Goal: Task Accomplishment & Management: Manage account settings

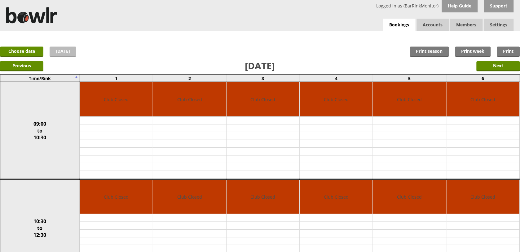
click at [61, 55] on link "Today" at bounding box center [63, 51] width 27 height 10
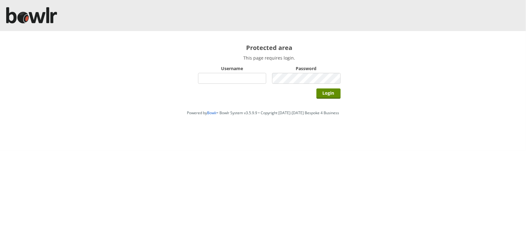
click at [227, 81] on input "Username" at bounding box center [232, 78] width 68 height 11
type input "Director"
click at [316, 88] on input "Login" at bounding box center [328, 93] width 24 height 10
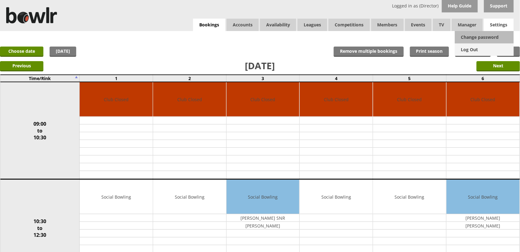
click at [472, 48] on link "Log Out" at bounding box center [484, 49] width 59 height 12
